Goal: Task Accomplishment & Management: Manage account settings

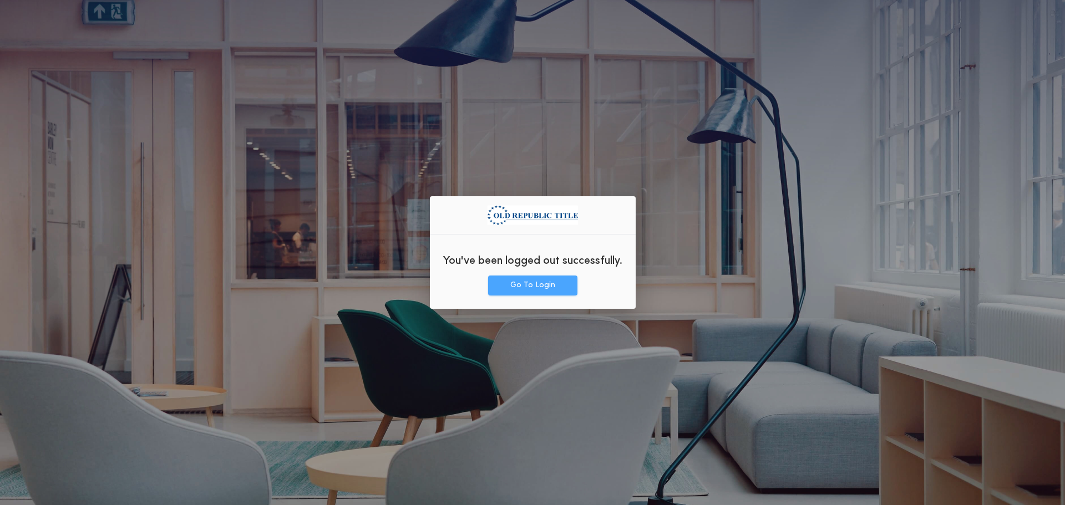
click at [531, 283] on button "Go To Login" at bounding box center [532, 286] width 89 height 20
click at [533, 283] on button "Go To Login" at bounding box center [532, 286] width 89 height 20
click at [525, 296] on div "You've been logged out successfully. Go To Login" at bounding box center [533, 252] width 206 height 113
click at [524, 289] on button "Go To Login" at bounding box center [532, 286] width 89 height 20
click at [529, 286] on button "Go To Login" at bounding box center [532, 286] width 89 height 20
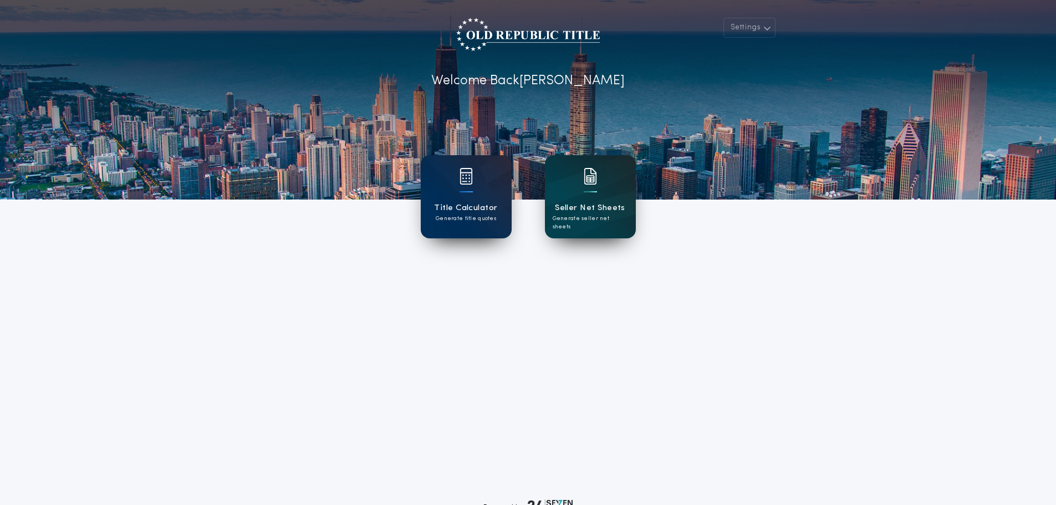
click at [613, 189] on div "Seller Net Sheets Generate seller net sheets" at bounding box center [590, 196] width 91 height 83
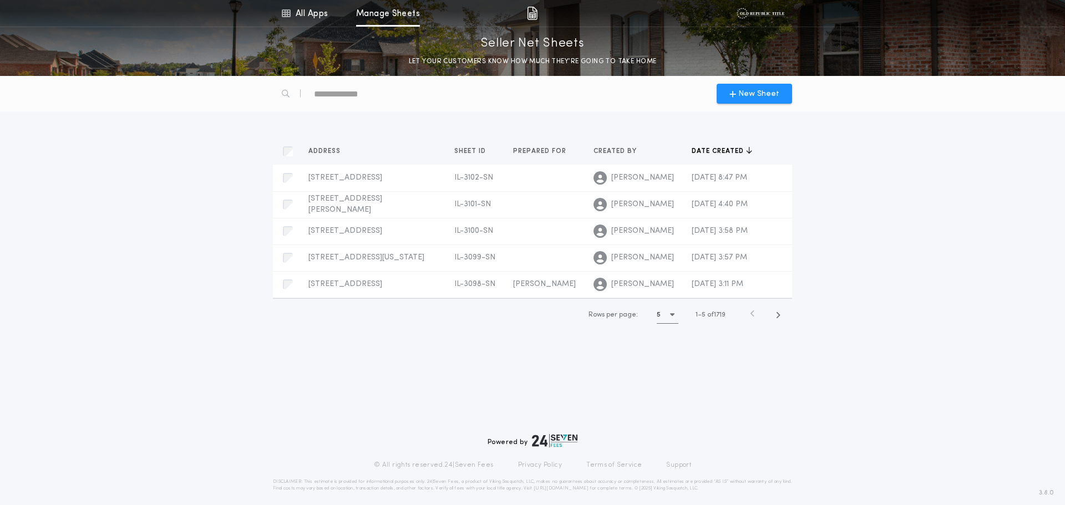
click at [772, 17] on img at bounding box center [760, 13] width 48 height 11
click at [529, 17] on img at bounding box center [532, 13] width 11 height 13
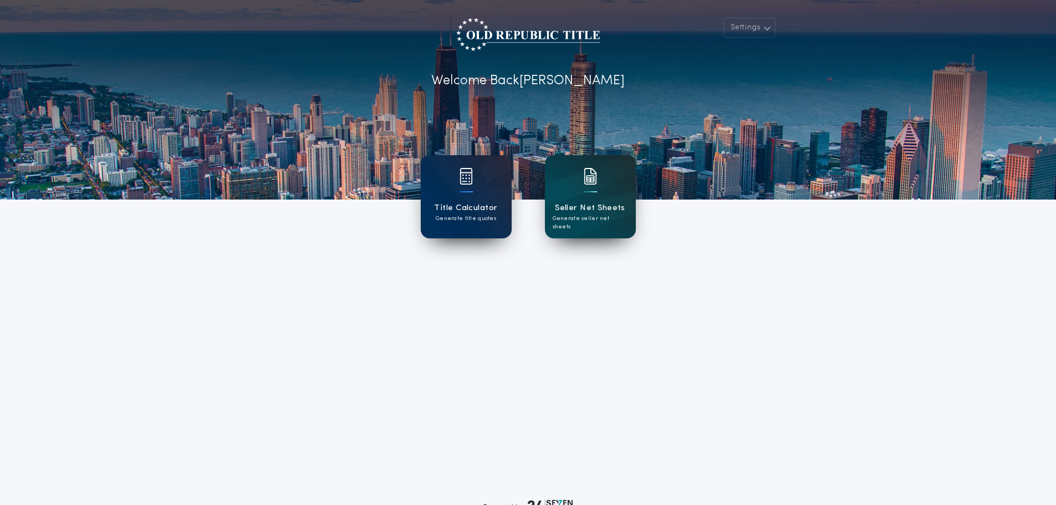
click at [749, 38] on div at bounding box center [528, 100] width 1056 height 200
click at [749, 28] on button "Settings" at bounding box center [750, 28] width 52 height 20
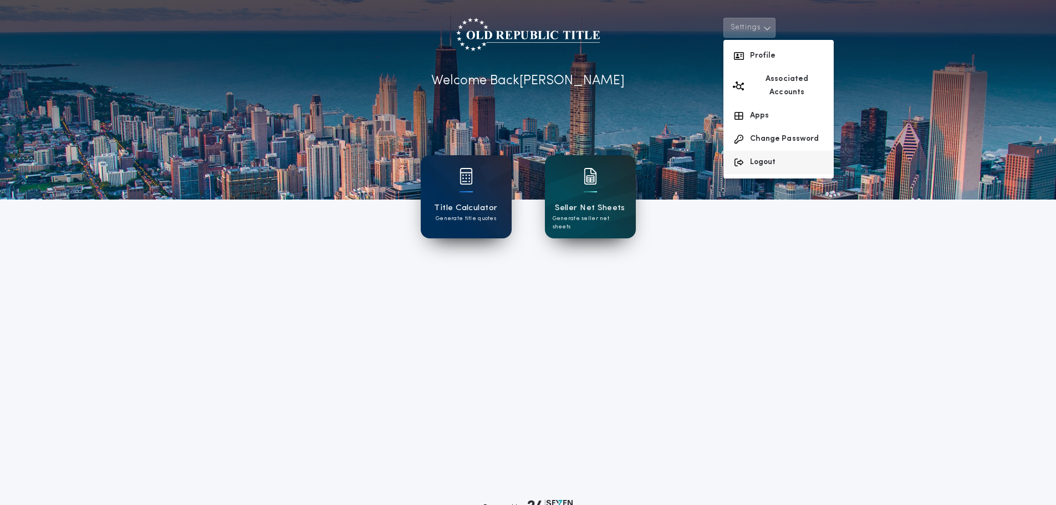
click at [773, 151] on button "Logout" at bounding box center [779, 162] width 110 height 23
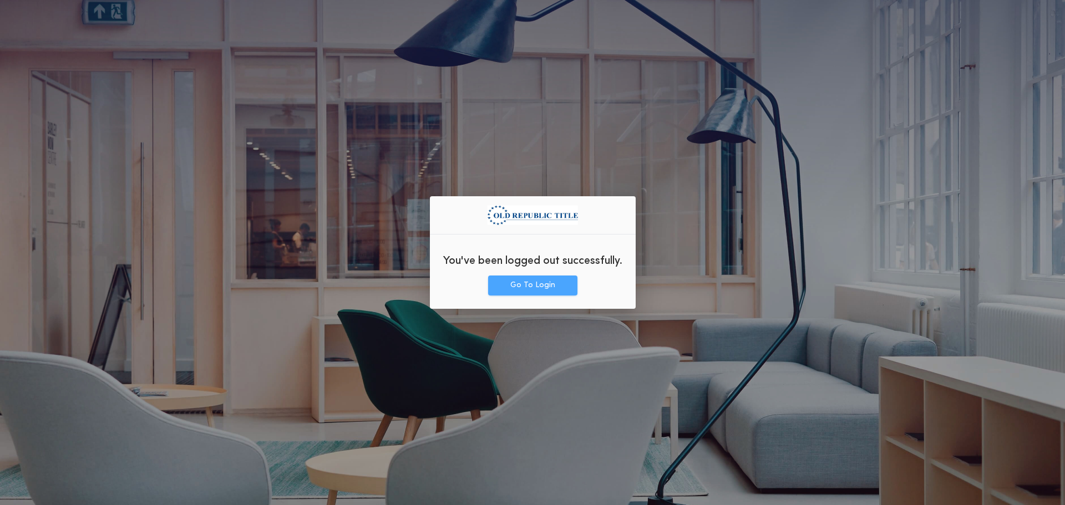
click at [537, 290] on button "Go To Login" at bounding box center [532, 286] width 89 height 20
click at [532, 291] on button "Go To Login" at bounding box center [532, 286] width 89 height 20
click at [566, 286] on button "Go To Login" at bounding box center [532, 286] width 89 height 20
click at [561, 281] on button "Go To Login" at bounding box center [532, 286] width 89 height 20
click at [529, 286] on button "Go To Login" at bounding box center [532, 286] width 89 height 20
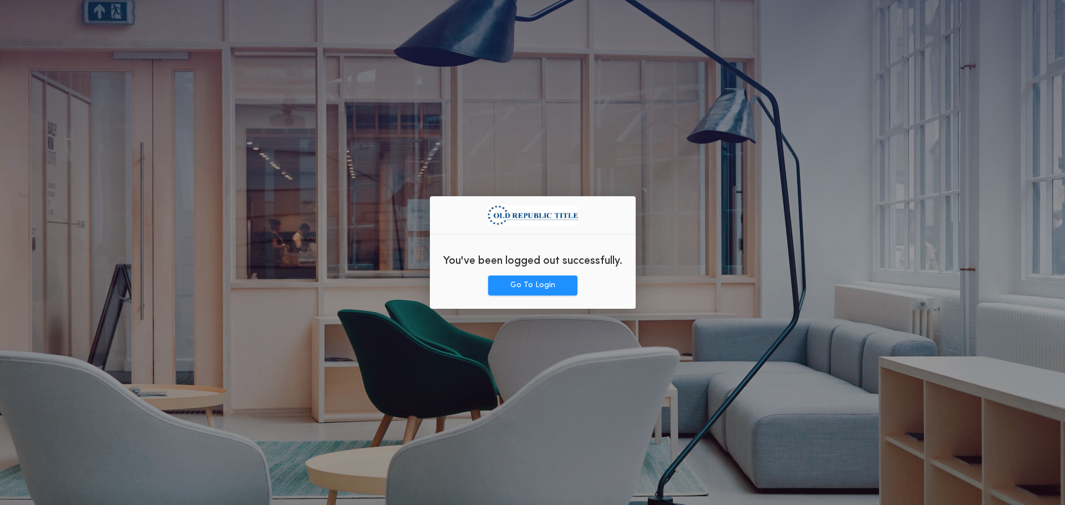
click at [529, 272] on div "You've been logged out successfully." at bounding box center [533, 259] width 206 height 32
click at [528, 279] on button "Go To Login" at bounding box center [532, 286] width 89 height 20
click at [529, 289] on button "Go To Login" at bounding box center [532, 286] width 89 height 20
click at [509, 282] on button "Go To Login" at bounding box center [532, 286] width 89 height 20
click at [520, 284] on button "Go To Login" at bounding box center [532, 286] width 89 height 20
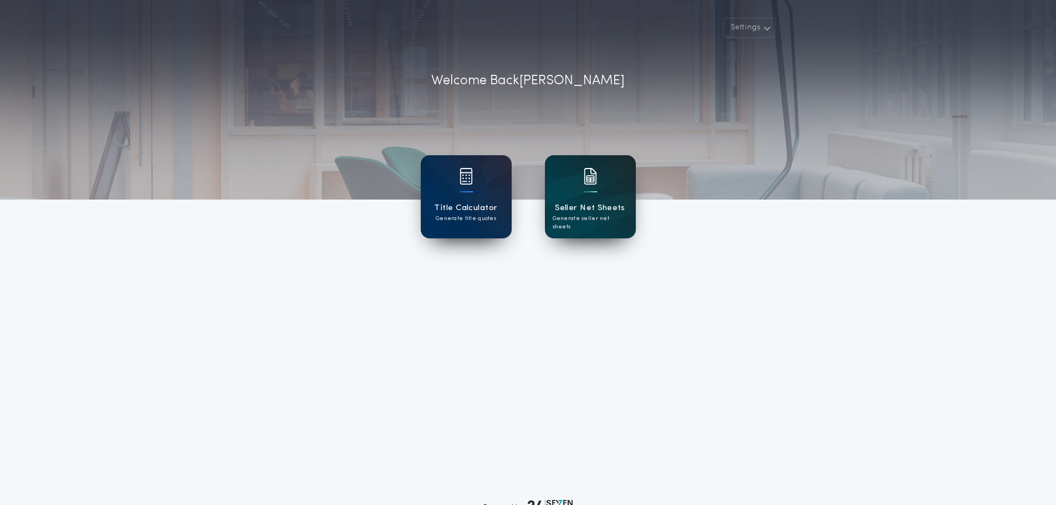
click at [561, 225] on div "Seller Net Sheets Generate seller net sheets" at bounding box center [590, 196] width 91 height 83
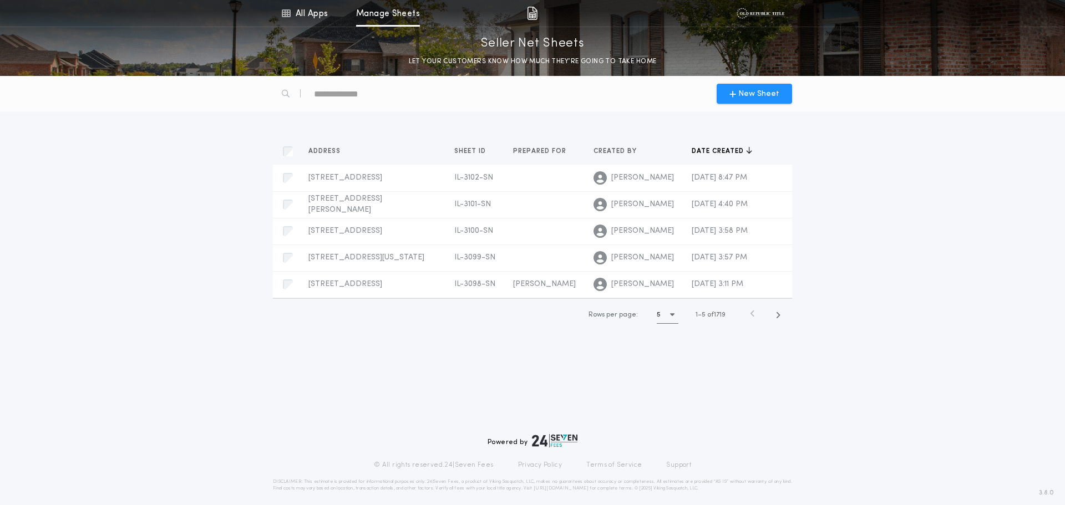
click at [531, 6] on div at bounding box center [571, 13] width 302 height 27
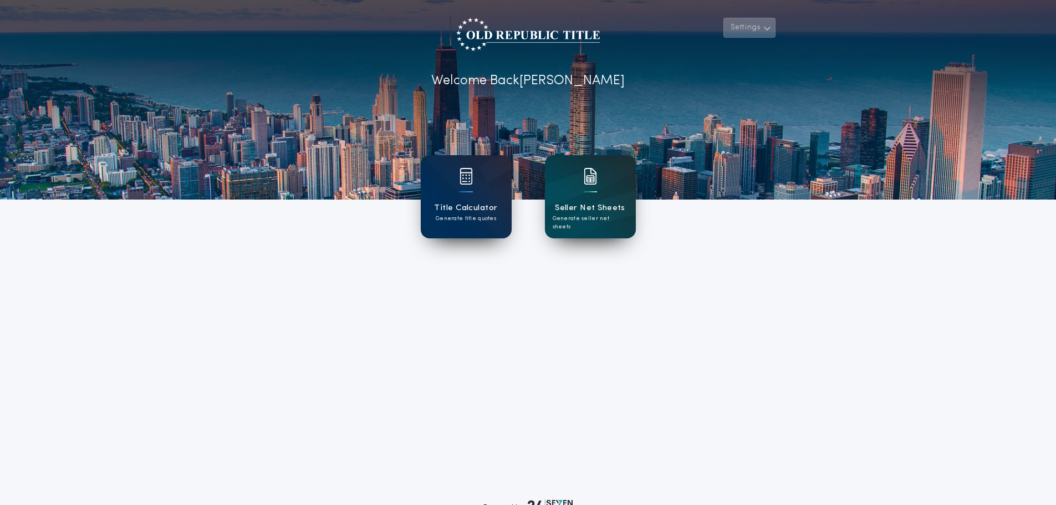
click at [762, 28] on button "Settings" at bounding box center [750, 28] width 52 height 20
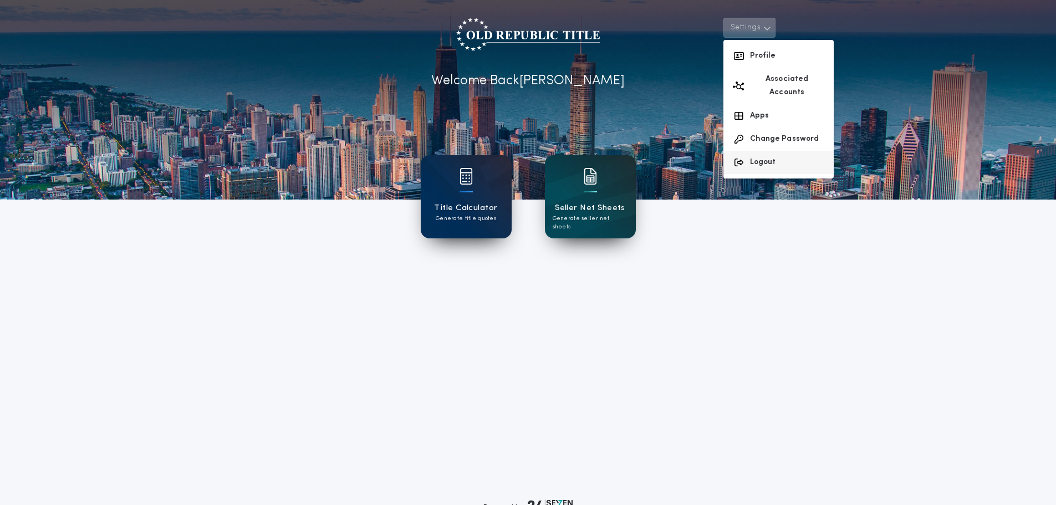
click at [778, 151] on button "Logout" at bounding box center [779, 162] width 110 height 23
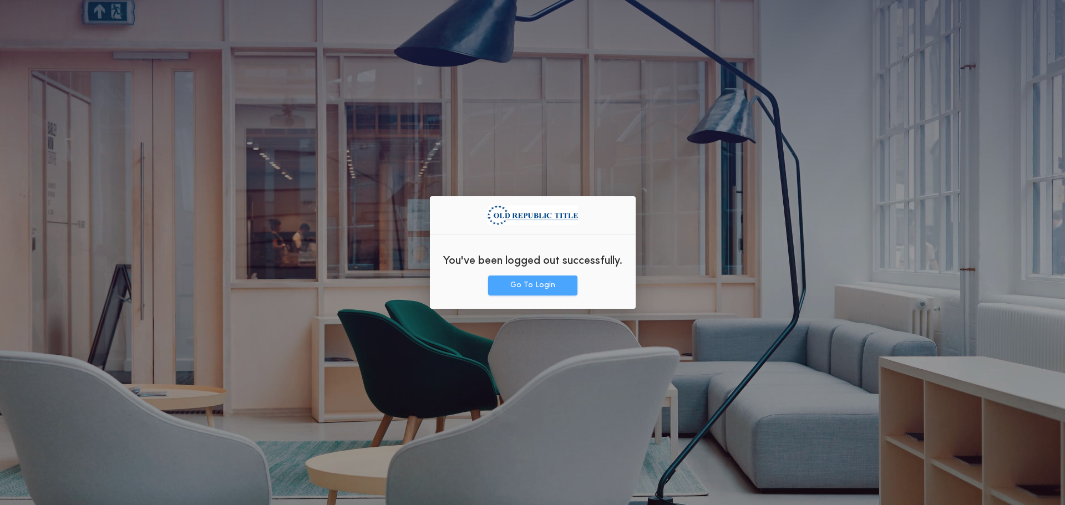
click at [547, 277] on button "Go To Login" at bounding box center [532, 286] width 89 height 20
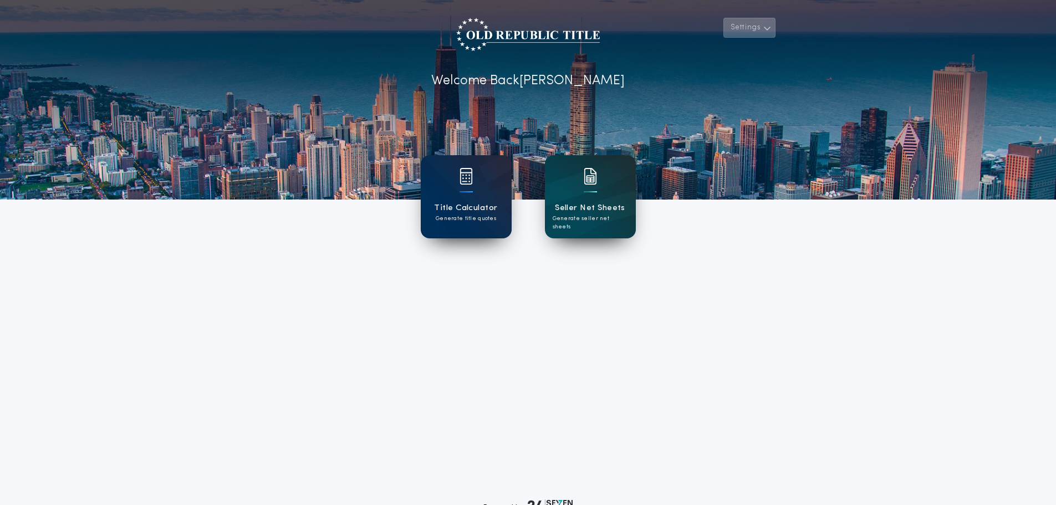
click at [764, 23] on icon "button" at bounding box center [767, 28] width 8 height 13
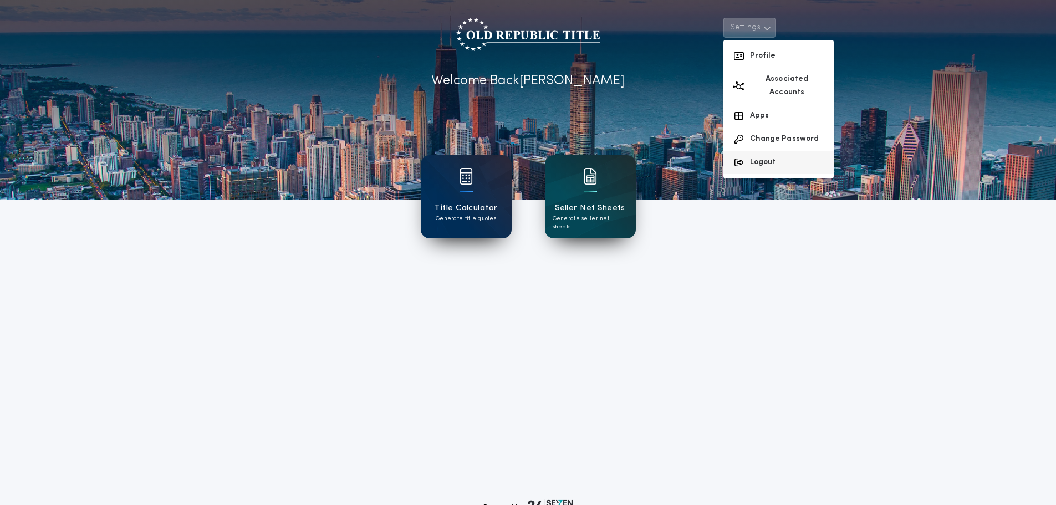
click at [791, 151] on button "Logout" at bounding box center [779, 162] width 110 height 23
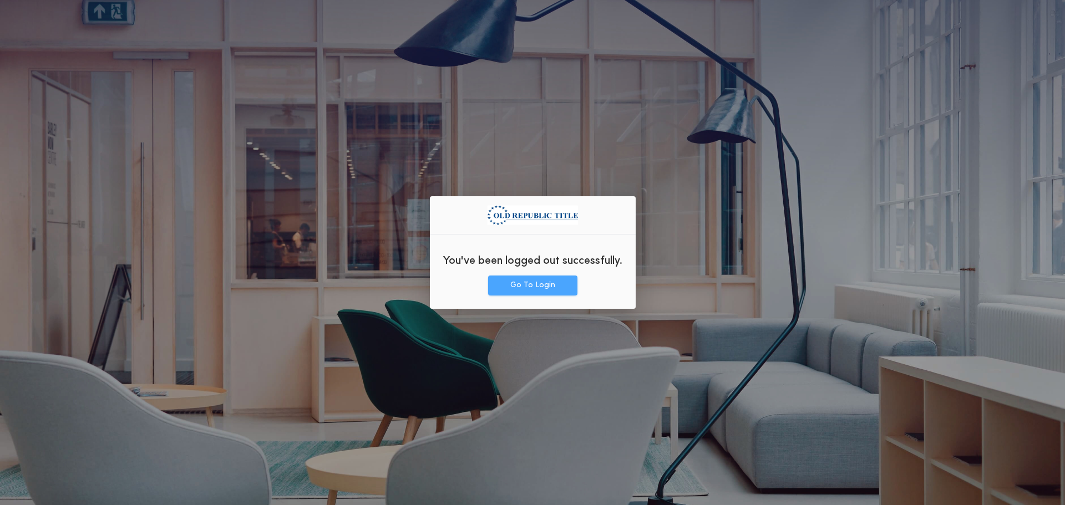
click at [552, 288] on button "Go To Login" at bounding box center [532, 286] width 89 height 20
click at [564, 295] on button "Go To Login" at bounding box center [532, 286] width 89 height 20
click at [508, 280] on button "Go To Login" at bounding box center [532, 286] width 89 height 20
click at [522, 278] on button "Go To Login" at bounding box center [532, 286] width 89 height 20
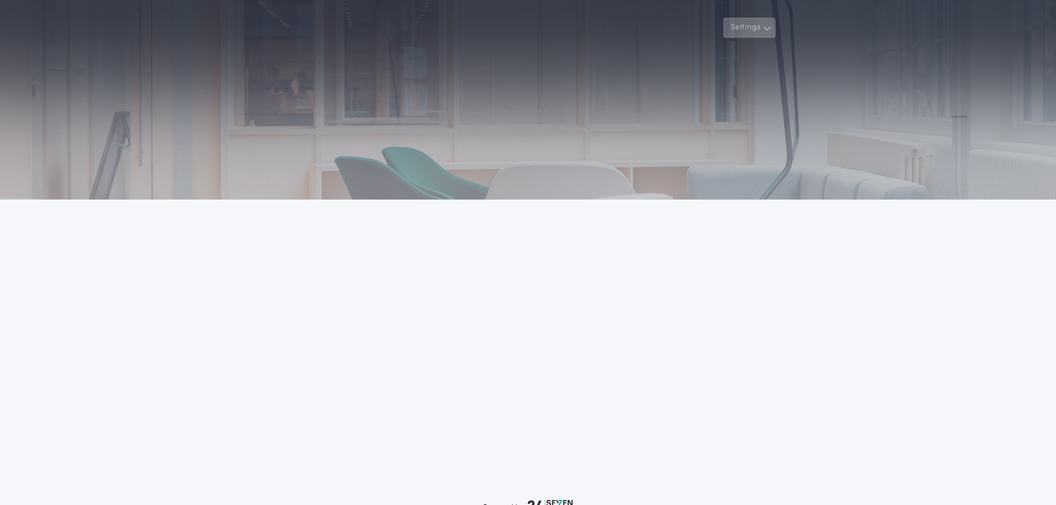
click at [761, 26] on button "Settings" at bounding box center [750, 28] width 52 height 20
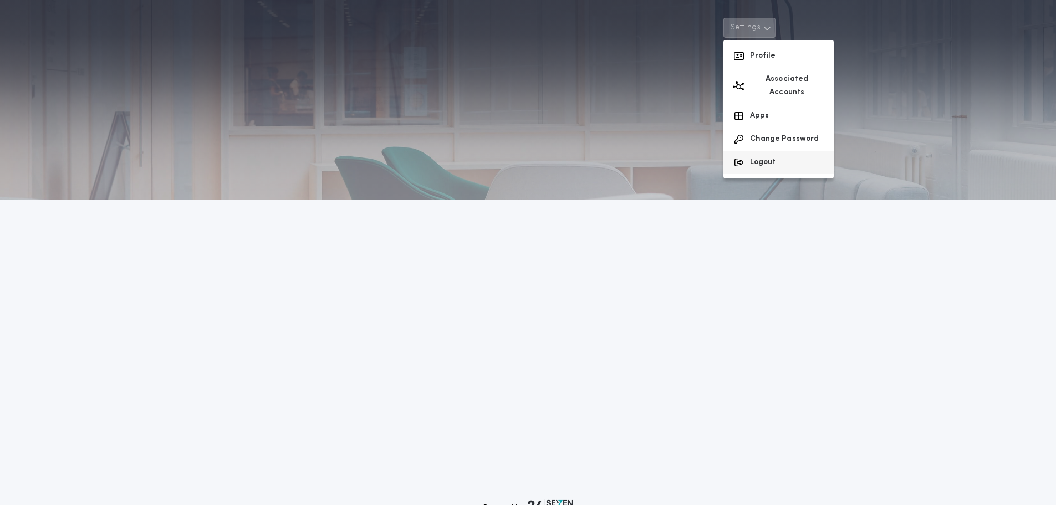
click at [764, 151] on button "Logout" at bounding box center [779, 162] width 110 height 23
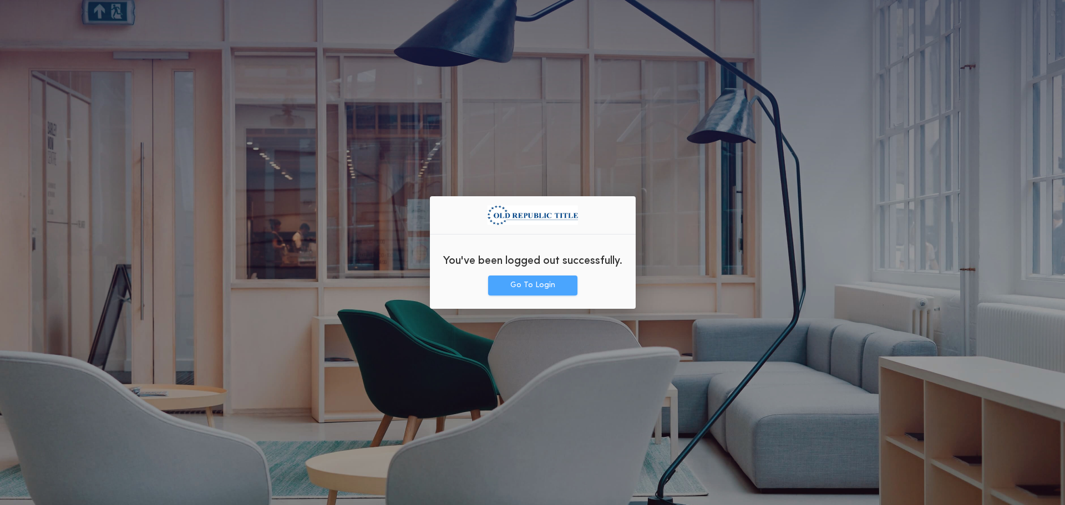
click at [542, 290] on button "Go To Login" at bounding box center [532, 286] width 89 height 20
click at [546, 279] on button "Go To Login" at bounding box center [532, 286] width 89 height 20
